Goal: Register for event/course

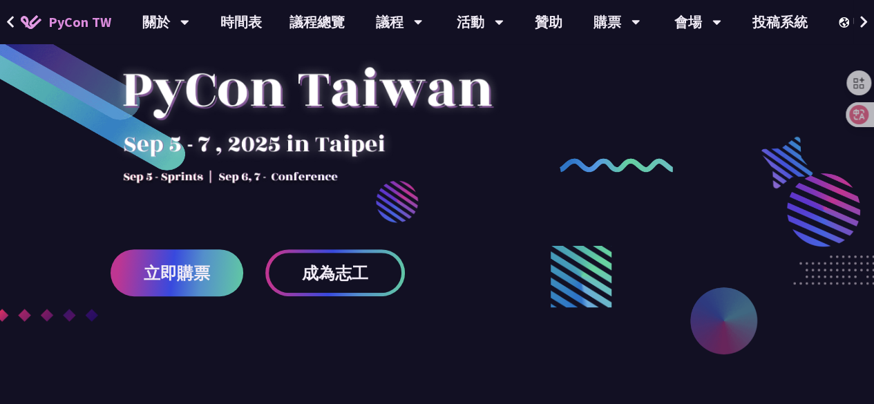
scroll to position [138, 0]
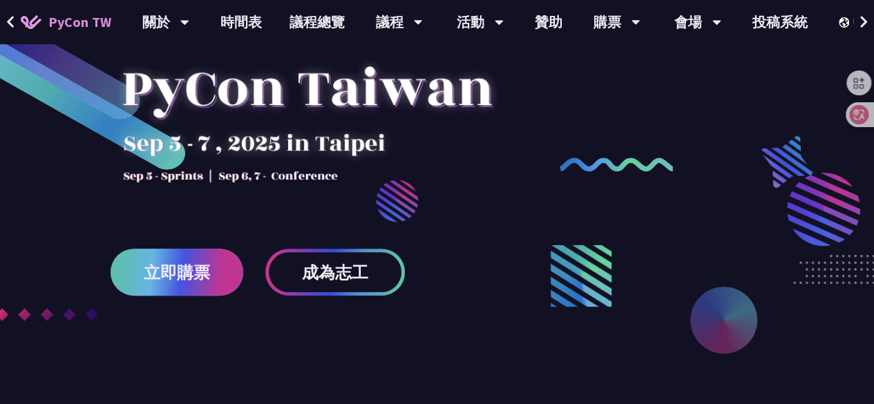
click at [195, 274] on span "立即購票" at bounding box center [177, 272] width 66 height 17
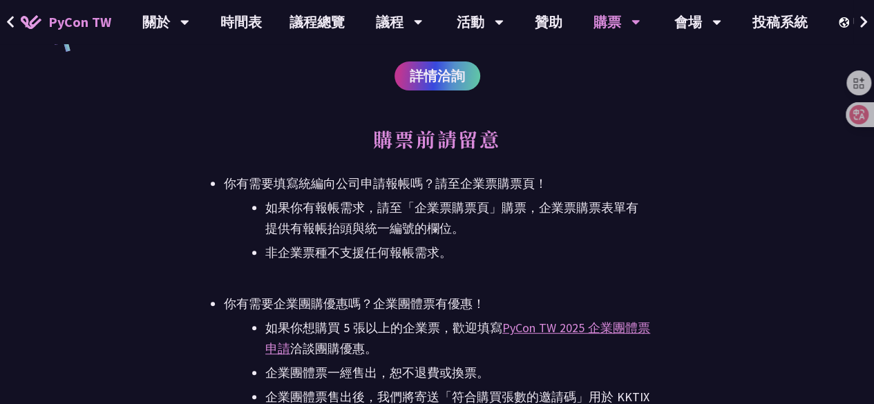
scroll to position [2557, 0]
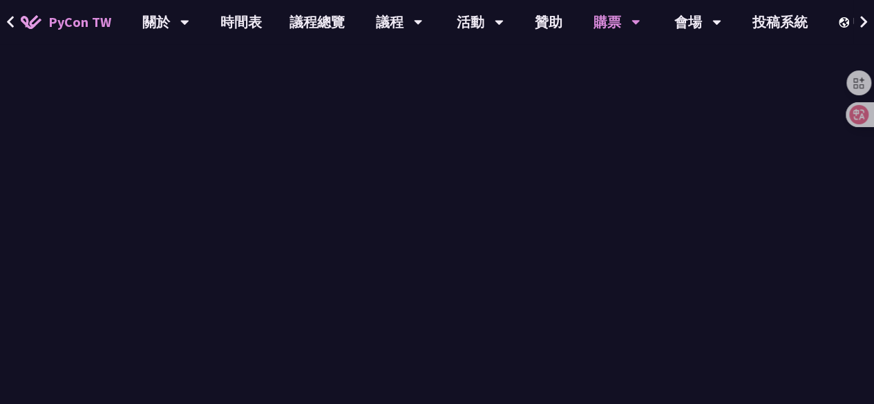
scroll to position [138, 0]
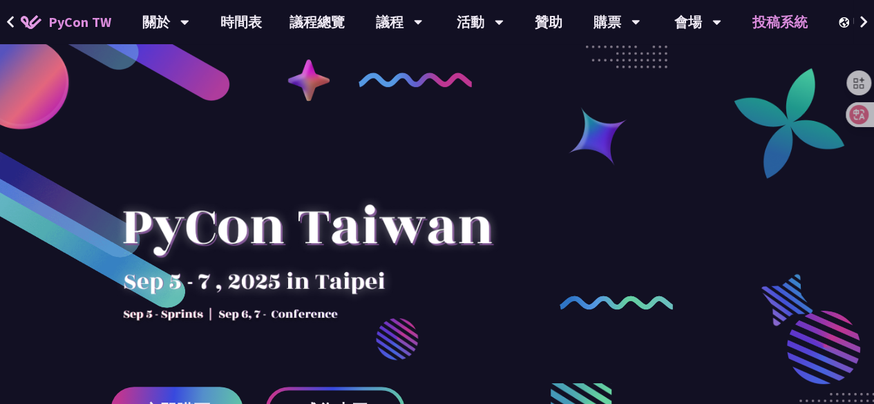
click at [773, 15] on link "投稿系統" at bounding box center [780, 22] width 83 height 44
